Goal: Transaction & Acquisition: Purchase product/service

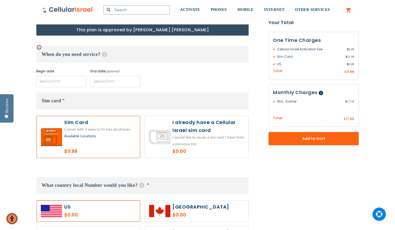
scroll to position [224, 0]
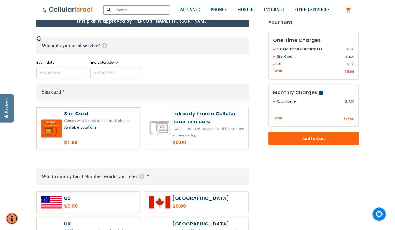
click at [182, 122] on label at bounding box center [196, 128] width 103 height 42
radio input "true"
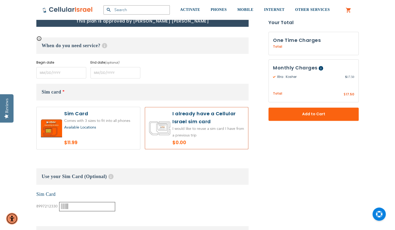
click at [72, 208] on input "text" at bounding box center [87, 206] width 56 height 9
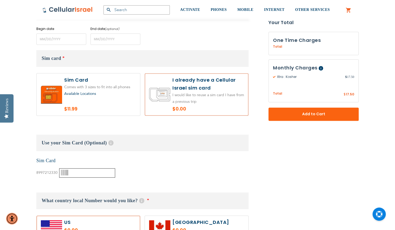
scroll to position [254, 0]
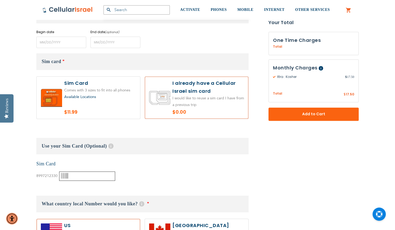
click at [82, 176] on input "text" at bounding box center [87, 176] width 56 height 9
type input "0003564176"
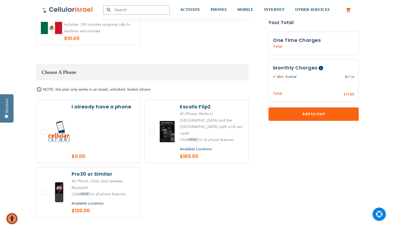
scroll to position [624, 0]
click at [89, 130] on label at bounding box center [88, 132] width 103 height 63
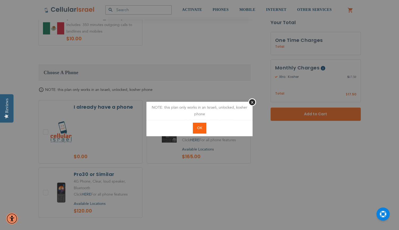
click at [198, 130] on span "OK" at bounding box center [199, 128] width 5 height 5
checkbox input "true"
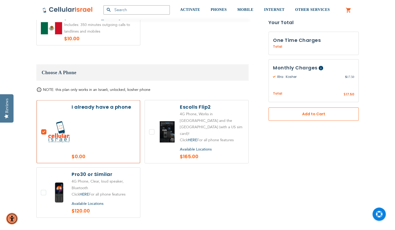
click at [305, 116] on span "Add to Cart" at bounding box center [313, 114] width 55 height 6
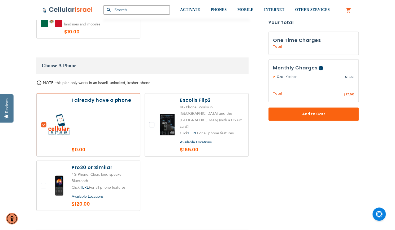
scroll to position [646, 0]
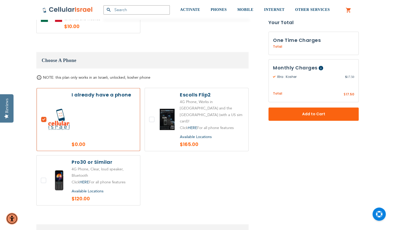
click at [198, 135] on span "Available Locations" at bounding box center [196, 137] width 32 height 5
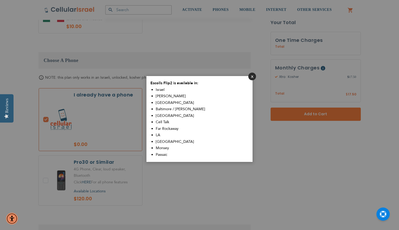
click at [254, 76] on button "Close" at bounding box center [252, 77] width 8 height 8
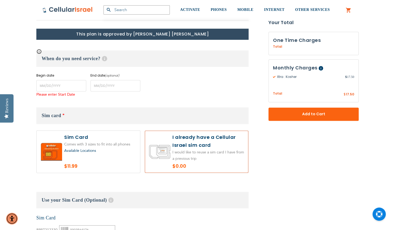
scroll to position [192, 0]
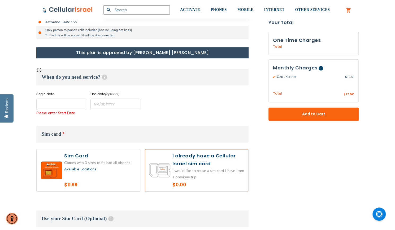
click at [75, 108] on input "name" at bounding box center [61, 104] width 50 height 11
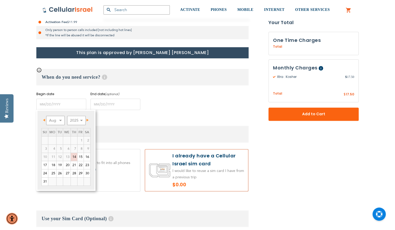
click at [88, 120] on span "Next" at bounding box center [87, 120] width 2 height 3
click at [67, 139] on link "3" at bounding box center [66, 141] width 7 height 8
type input "[DATE]"
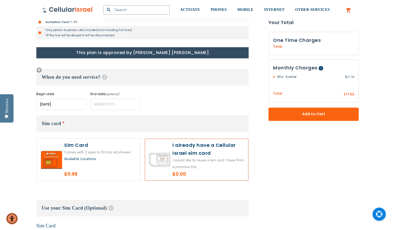
click at [66, 103] on input "name" at bounding box center [61, 104] width 50 height 11
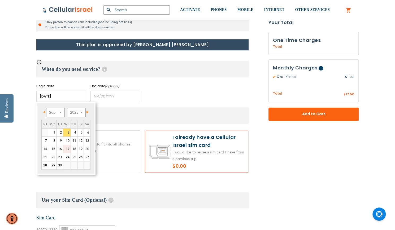
scroll to position [201, 0]
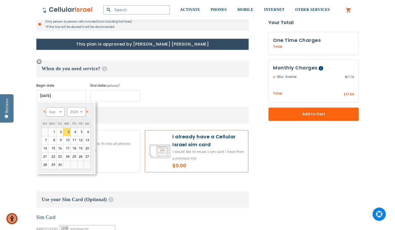
click at [102, 97] on input "name" at bounding box center [115, 95] width 50 height 11
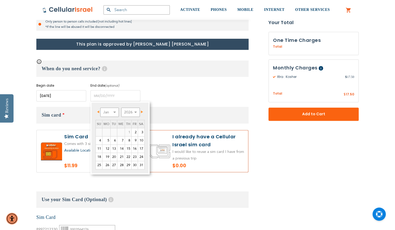
click at [141, 111] on span "Next" at bounding box center [142, 112] width 2 height 3
click at [141, 112] on span "Next" at bounding box center [142, 112] width 2 height 3
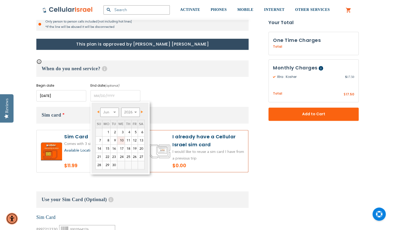
click at [120, 141] on link "10" at bounding box center [120, 141] width 7 height 8
type input "[DATE]"
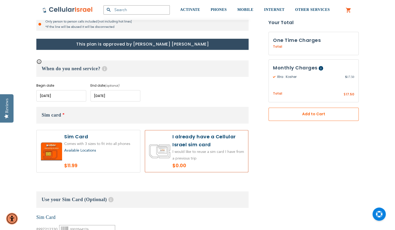
click at [287, 115] on span "Add to Cart" at bounding box center [313, 114] width 55 height 6
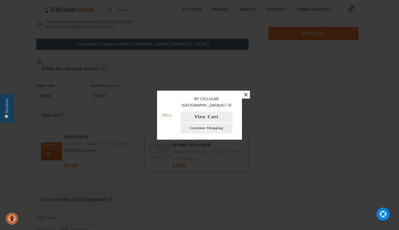
click at [246, 96] on button "×" at bounding box center [246, 95] width 8 height 8
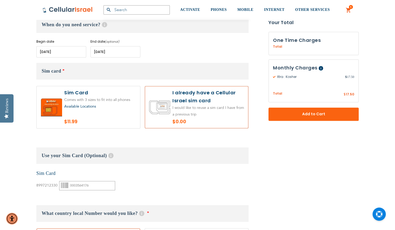
scroll to position [271, 0]
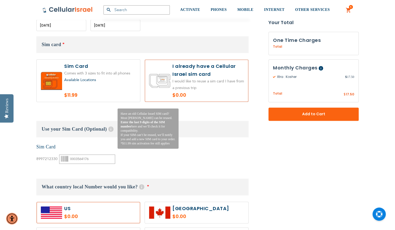
click at [109, 131] on span "Help Have an old Cellular Israel SIM card? Most [PERSON_NAME] can be reused. En…" at bounding box center [111, 129] width 9 height 5
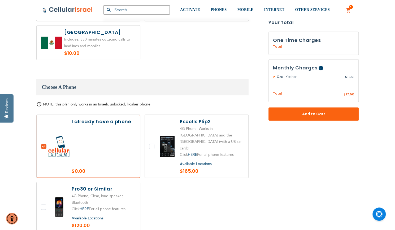
scroll to position [609, 0]
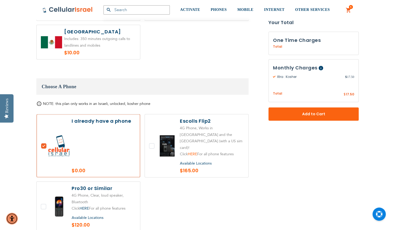
click at [196, 152] on link "HERE" at bounding box center [192, 154] width 9 height 5
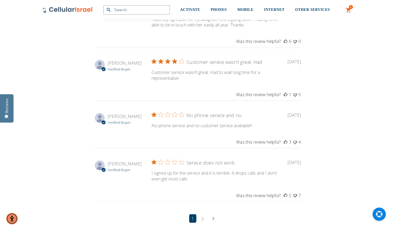
scroll to position [1593, 0]
click at [213, 217] on icon "Navigate to next page" at bounding box center [214, 218] width 2 height 3
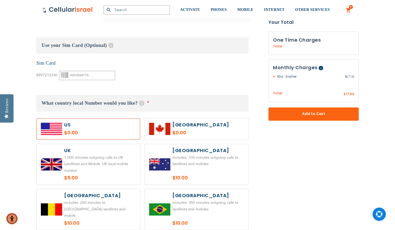
scroll to position [0, 0]
